Goal: Transaction & Acquisition: Purchase product/service

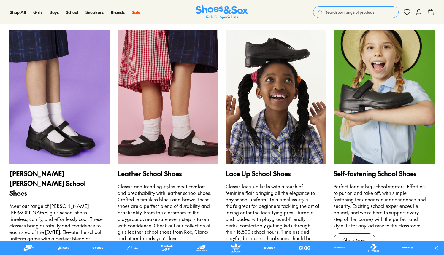
scroll to position [529, 0]
click at [293, 183] on p "Classic lace-up kicks with a touch of feminine flair bringing all the elegance …" at bounding box center [273, 215] width 94 height 65
click at [254, 163] on link "Lace Up School Shoes Classic lace-up kicks with a touch of feminine flair bring…" at bounding box center [276, 148] width 101 height 237
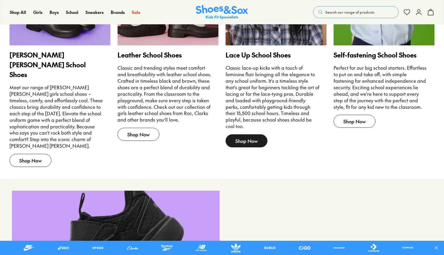
click at [256, 134] on span "Shop Now" at bounding box center [247, 140] width 42 height 13
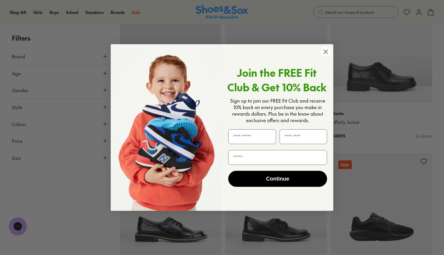
scroll to position [1113, 0]
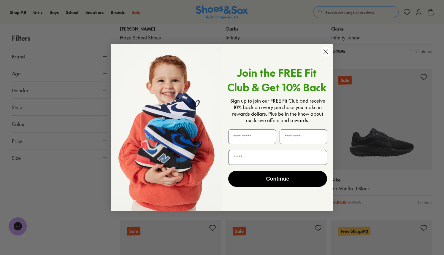
click at [326, 51] on icon "Close dialog" at bounding box center [326, 52] width 4 height 4
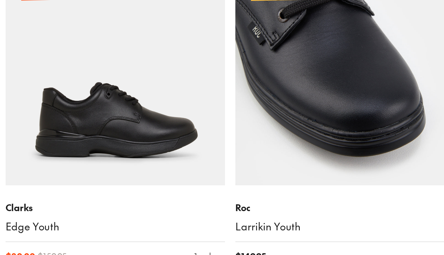
scroll to position [1288, 0]
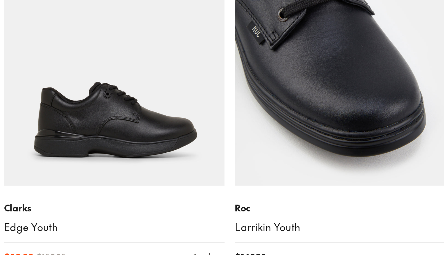
click at [362, 114] on img at bounding box center [381, 96] width 101 height 101
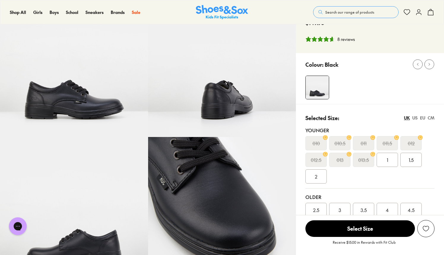
select select "*"
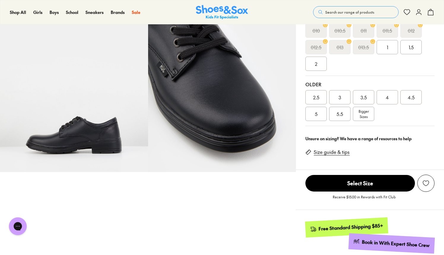
scroll to position [160, 0]
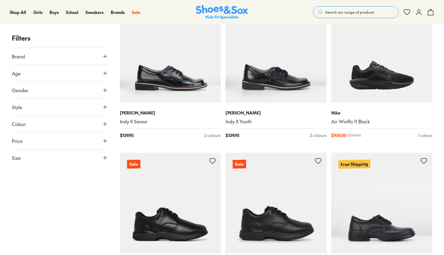
scroll to position [1314, 0]
